Goal: Task Accomplishment & Management: Manage account settings

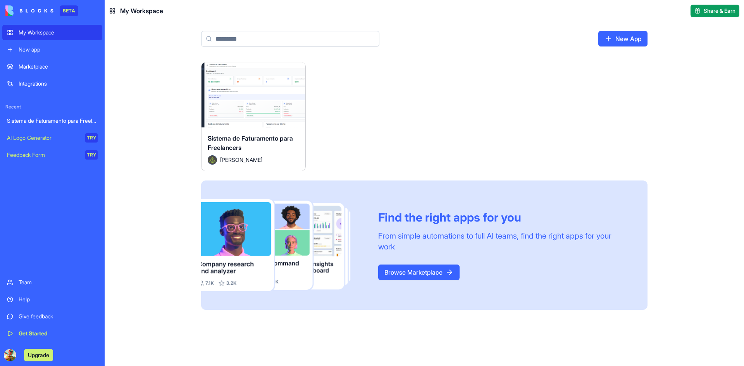
click at [39, 120] on div "Sistema de Faturamento para Freelancers" at bounding box center [52, 121] width 91 height 8
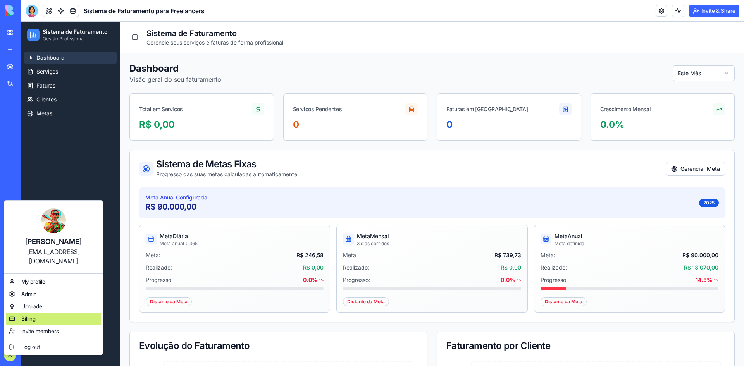
click at [21, 315] on span "Billing" at bounding box center [28, 319] width 14 height 8
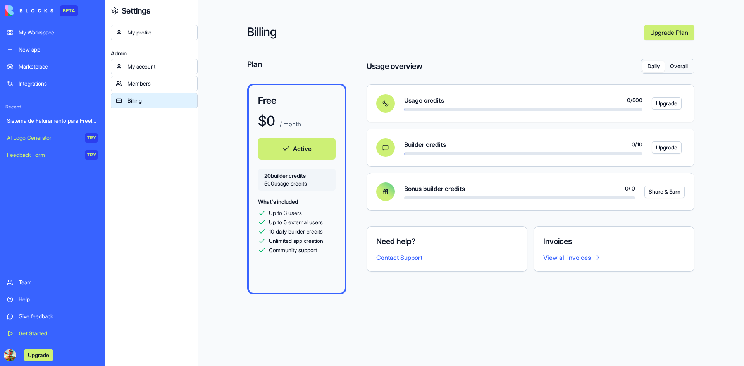
click at [678, 66] on button "Overall" at bounding box center [678, 66] width 28 height 11
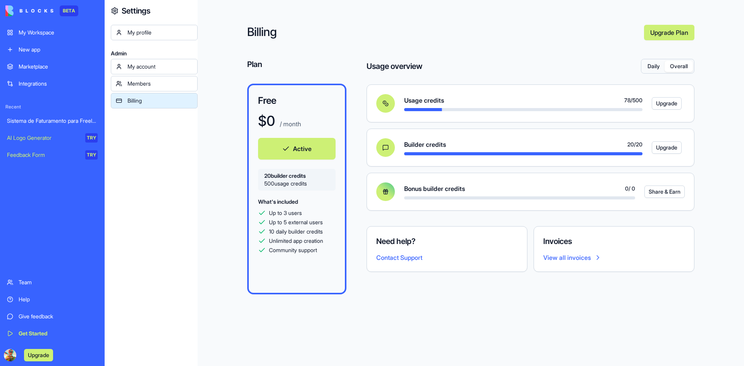
click at [651, 66] on button "Daily" at bounding box center [653, 66] width 22 height 11
